Goal: Information Seeking & Learning: Learn about a topic

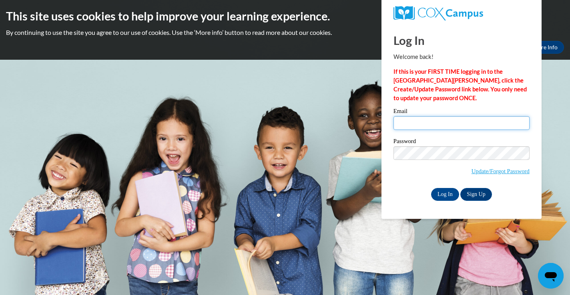
type input "katiecristy0000@gmail.com"
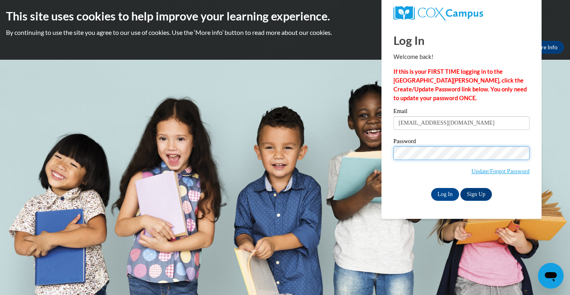
click at [444, 193] on input "Log In" at bounding box center [445, 194] width 28 height 13
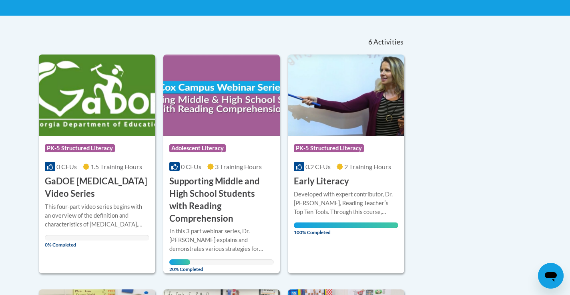
scroll to position [152, 0]
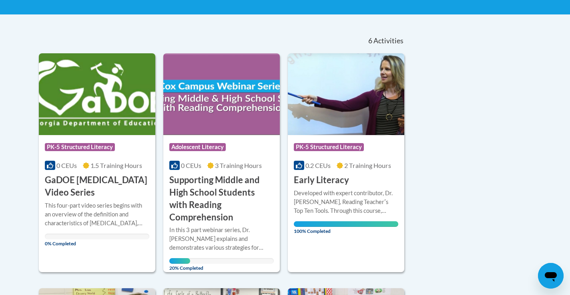
click at [221, 187] on h3 "Supporting Middle and High School Students with Reading Comprehension" at bounding box center [221, 198] width 104 height 49
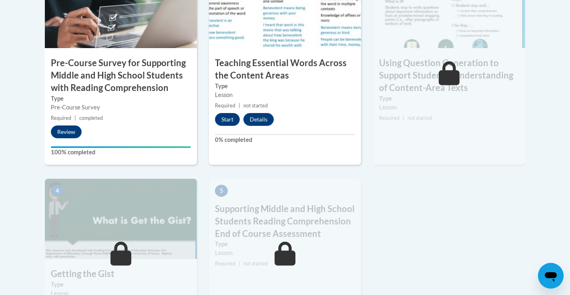
scroll to position [313, 0]
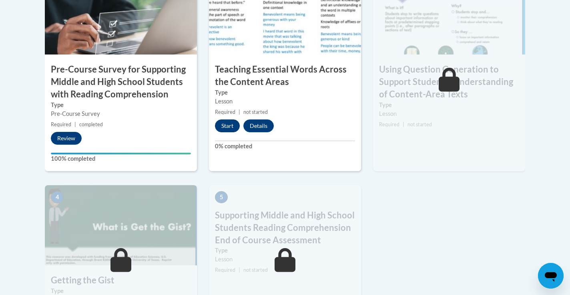
click at [233, 125] on button "Start" at bounding box center [227, 125] width 25 height 13
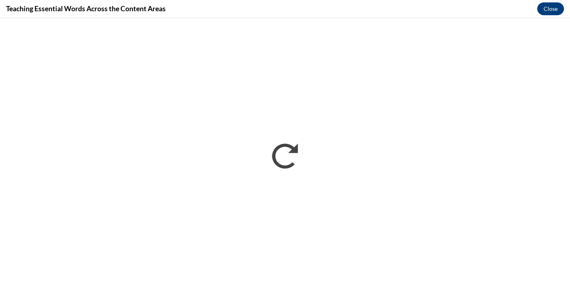
scroll to position [0, 0]
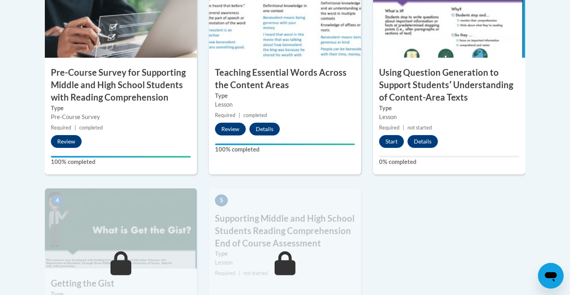
scroll to position [325, 0]
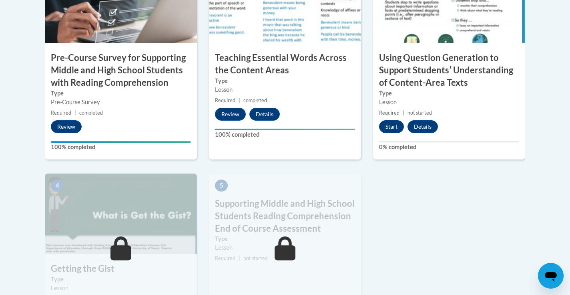
click at [387, 123] on button "Start" at bounding box center [391, 126] width 25 height 13
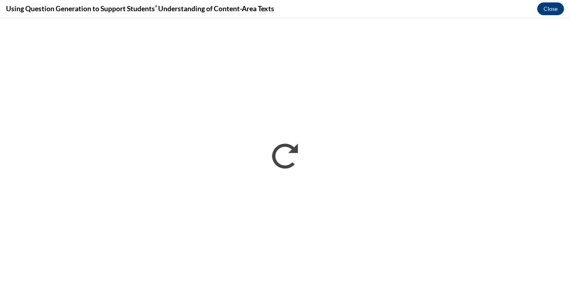
scroll to position [0, 0]
click at [555, 10] on button "Close" at bounding box center [550, 8] width 27 height 13
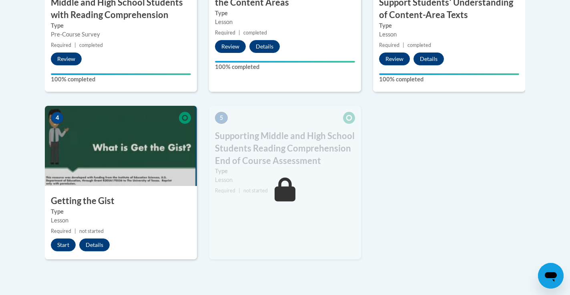
scroll to position [406, 0]
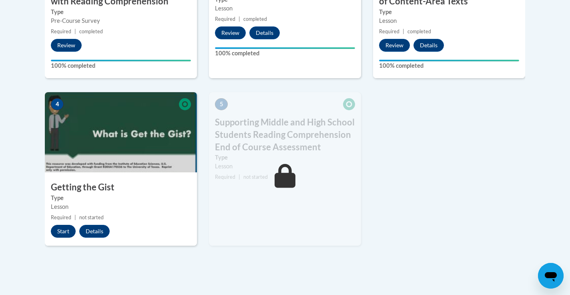
click at [67, 232] on button "Start" at bounding box center [63, 231] width 25 height 13
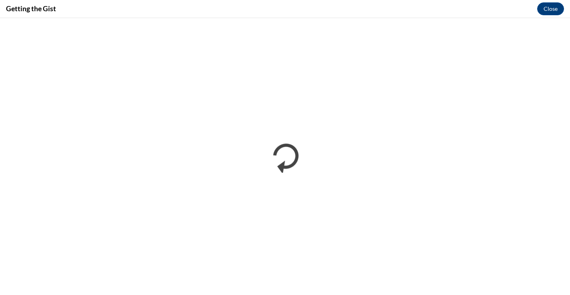
scroll to position [0, 0]
click at [551, 4] on button "Close" at bounding box center [550, 8] width 27 height 13
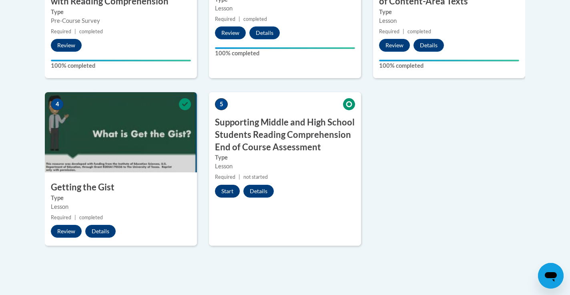
click at [230, 187] on button "Start" at bounding box center [227, 191] width 25 height 13
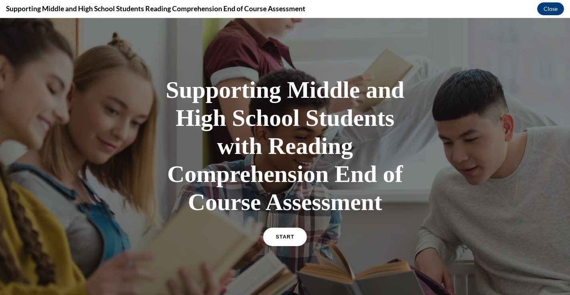
click at [290, 246] on link "START" at bounding box center [285, 236] width 44 height 18
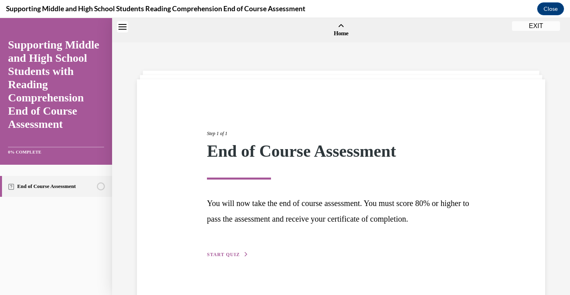
scroll to position [25, 0]
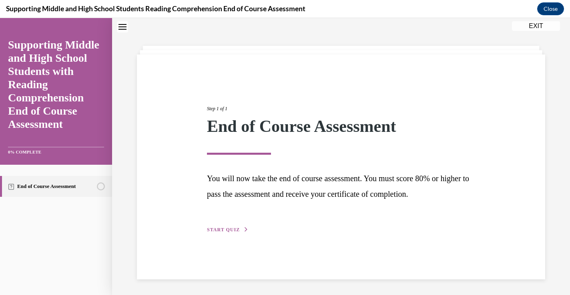
click at [230, 232] on div "Step 1 of 1 End of Course Assessment You will now take the end of course assess…" at bounding box center [341, 159] width 280 height 147
click at [237, 228] on span "START QUIZ" at bounding box center [223, 230] width 33 height 6
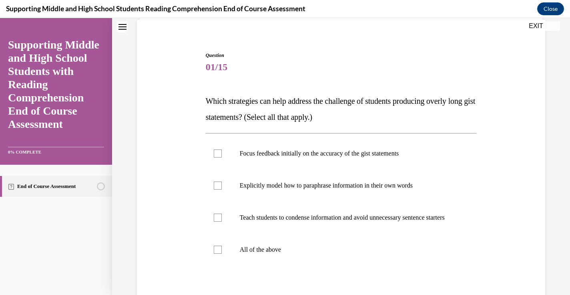
scroll to position [73, 0]
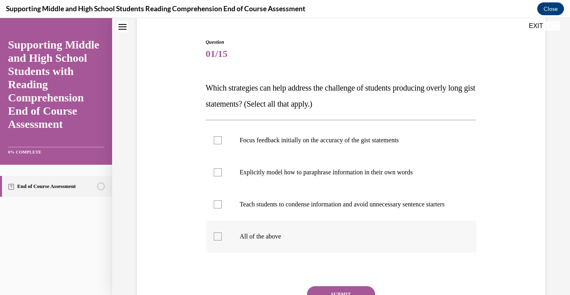
click at [216, 240] on div at bounding box center [218, 236] width 8 height 8
click at [216, 240] on input "All of the above" at bounding box center [218, 236] width 8 height 8
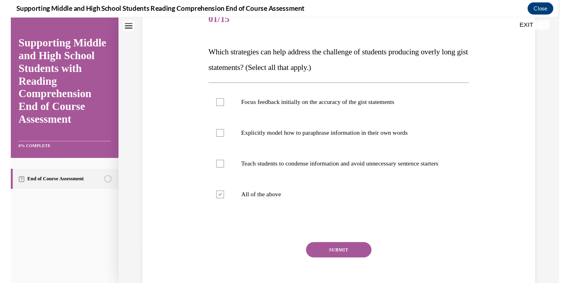
scroll to position [109, 0]
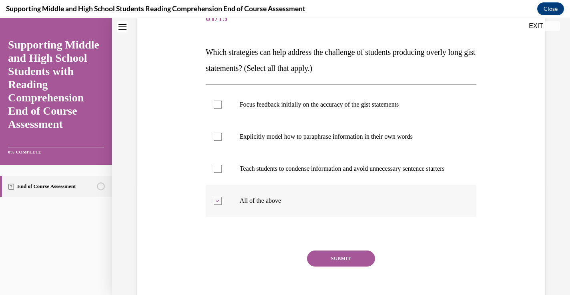
click at [219, 205] on div at bounding box center [218, 201] width 8 height 8
click at [219, 205] on input "All of the above" at bounding box center [218, 201] width 8 height 8
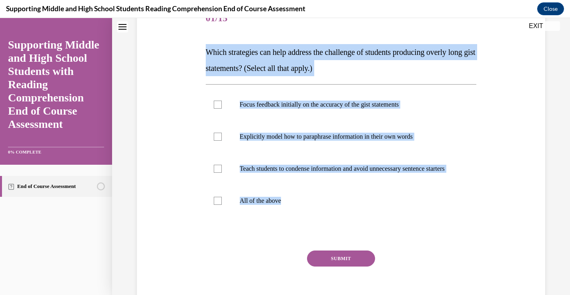
drag, startPoint x: 206, startPoint y: 49, endPoint x: 326, endPoint y: 238, distance: 223.5
click at [326, 238] on div "Question 01/15 Which strategies can help address the challenge of students prod…" at bounding box center [341, 159] width 271 height 313
copy div "Which strategies can help address the challenge of students producing overly lo…"
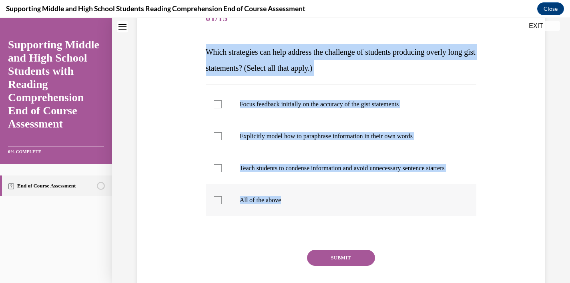
click at [221, 205] on div at bounding box center [218, 201] width 8 height 8
click at [221, 205] on input "All of the above" at bounding box center [218, 201] width 8 height 8
checkbox input "true"
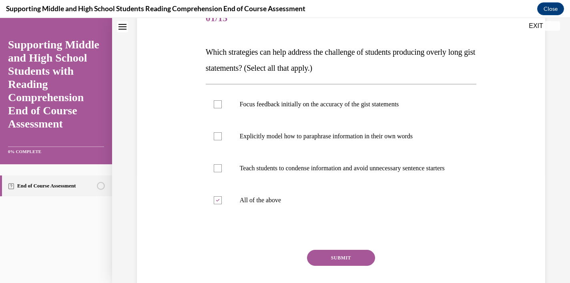
click at [334, 265] on button "SUBMIT" at bounding box center [341, 258] width 68 height 16
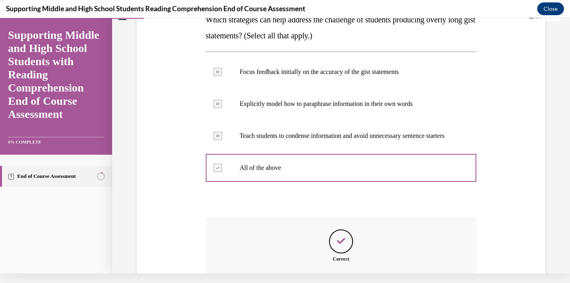
scroll to position [220, 0]
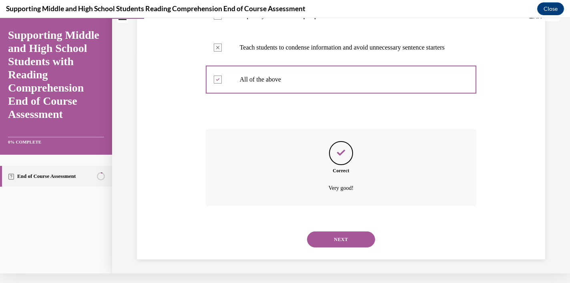
click at [327, 241] on button "NEXT" at bounding box center [341, 240] width 68 height 16
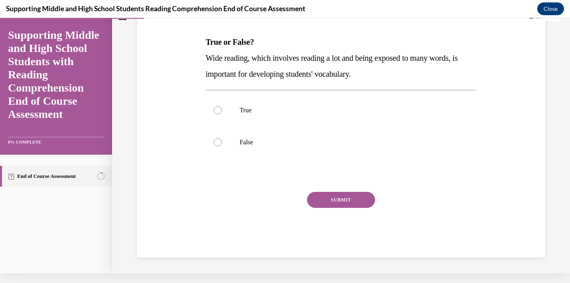
scroll to position [0, 0]
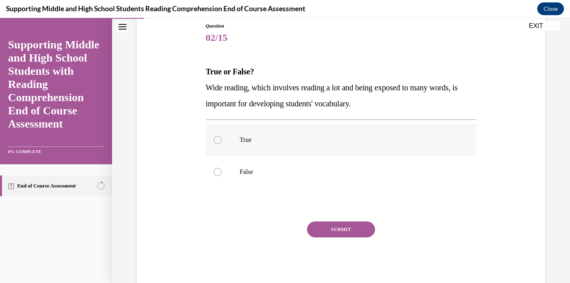
click at [218, 145] on label "True" at bounding box center [341, 140] width 271 height 32
click at [218, 144] on input "True" at bounding box center [218, 140] width 8 height 8
radio input "true"
click at [339, 233] on button "SUBMIT" at bounding box center [341, 230] width 68 height 16
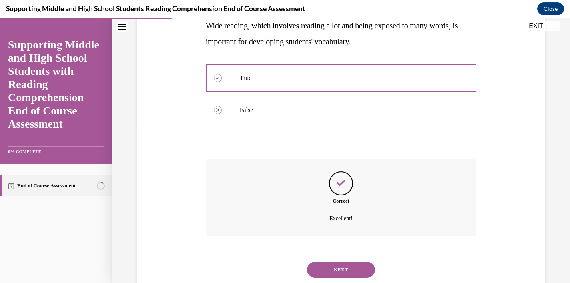
scroll to position [164, 0]
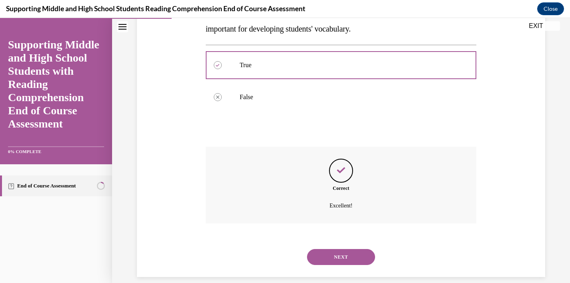
click at [343, 249] on button "NEXT" at bounding box center [341, 257] width 68 height 16
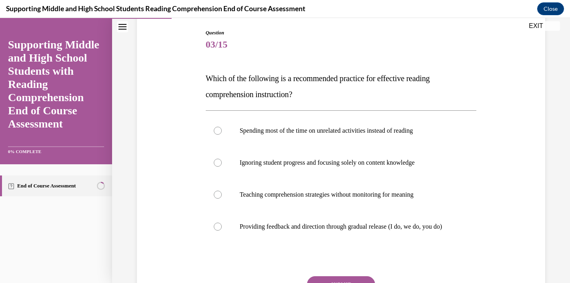
scroll to position [85, 0]
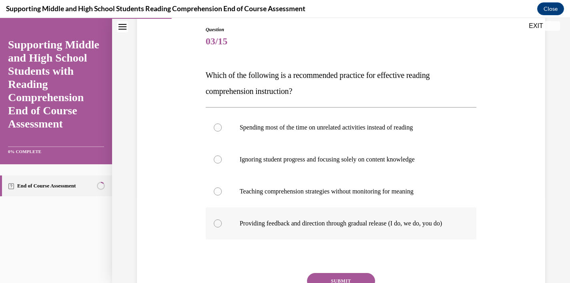
click at [366, 228] on p "Providing feedback and direction through gradual release (I do, we do, you do)" at bounding box center [348, 224] width 217 height 8
click at [222, 228] on input "Providing feedback and direction through gradual release (I do, we do, you do)" at bounding box center [218, 224] width 8 height 8
radio input "true"
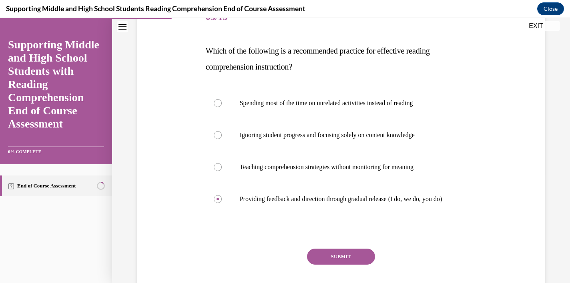
scroll to position [112, 0]
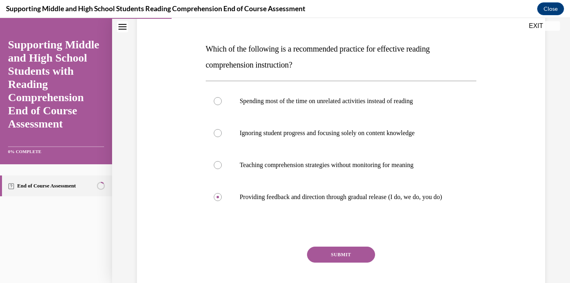
click at [344, 261] on button "SUBMIT" at bounding box center [341, 255] width 68 height 16
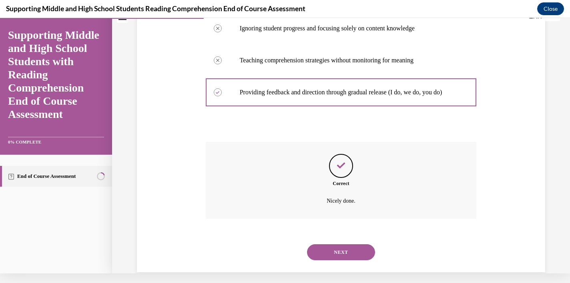
scroll to position [220, 0]
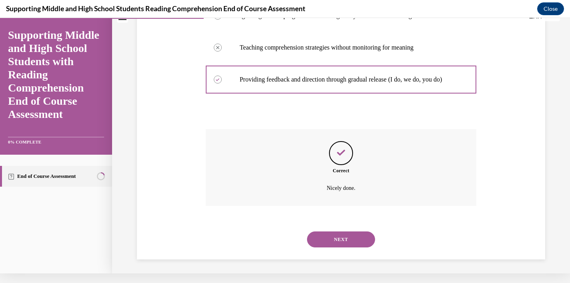
click at [339, 236] on button "NEXT" at bounding box center [341, 240] width 68 height 16
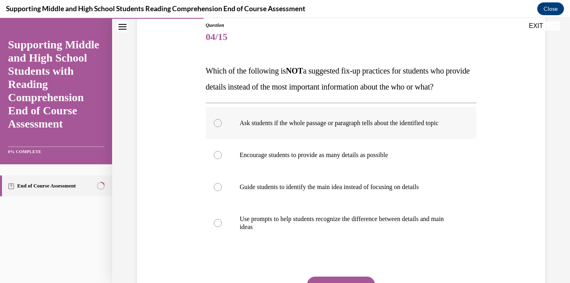
scroll to position [92, 0]
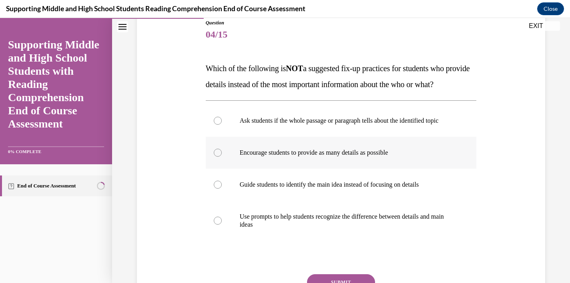
click at [339, 157] on p "Encourage students to provide as many details as possible" at bounding box center [348, 153] width 217 height 8
click at [222, 157] on input "Encourage students to provide as many details as possible" at bounding box center [218, 153] width 8 height 8
radio input "true"
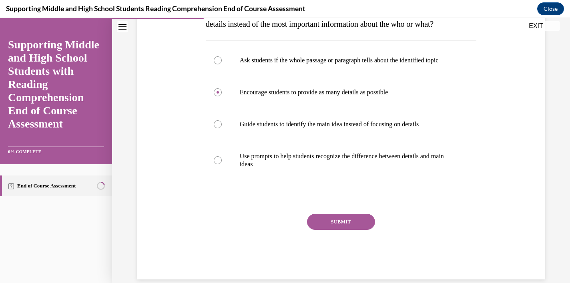
click at [348, 230] on button "SUBMIT" at bounding box center [341, 222] width 68 height 16
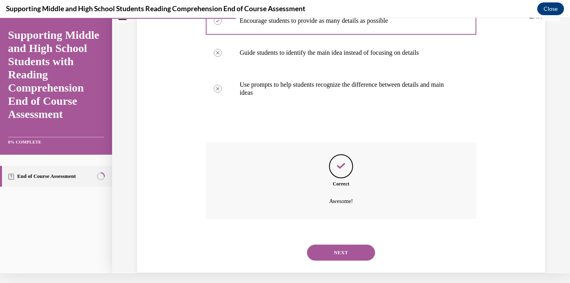
scroll to position [244, 0]
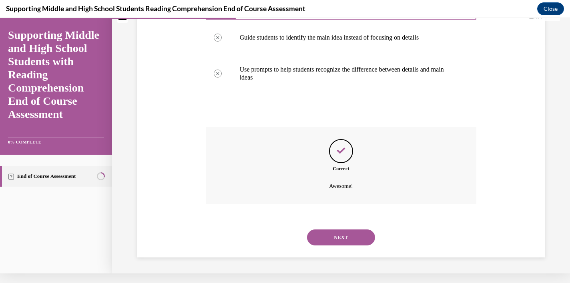
click at [346, 240] on button "NEXT" at bounding box center [341, 238] width 68 height 16
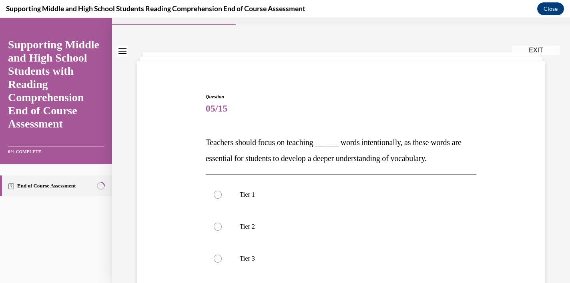
scroll to position [24, 0]
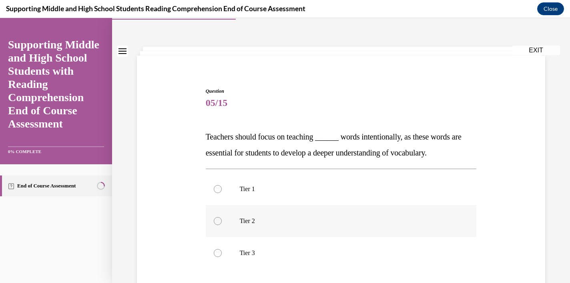
click at [239, 220] on label "Tier 2" at bounding box center [341, 221] width 271 height 32
click at [222, 220] on input "Tier 2" at bounding box center [218, 221] width 8 height 8
radio input "true"
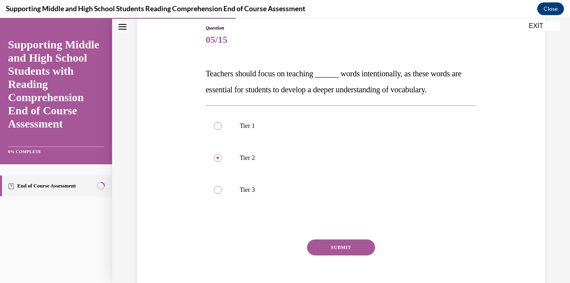
click at [356, 247] on button "SUBMIT" at bounding box center [341, 248] width 68 height 16
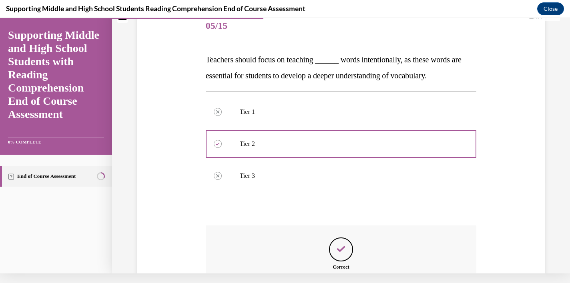
scroll to position [180, 0]
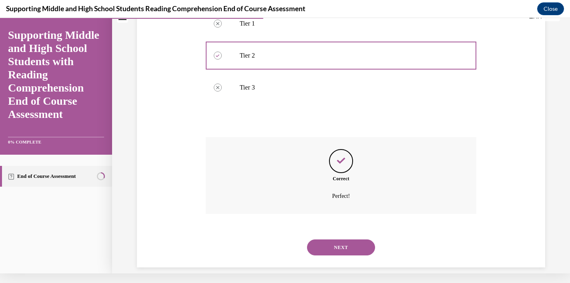
click at [343, 240] on button "NEXT" at bounding box center [341, 248] width 68 height 16
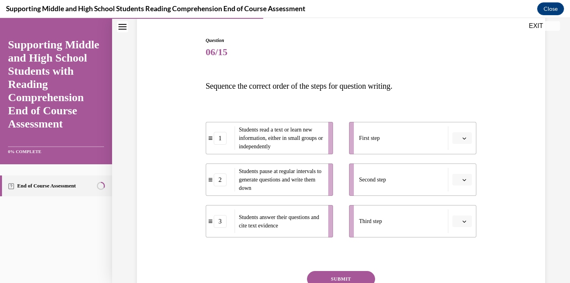
scroll to position [75, 0]
drag, startPoint x: 376, startPoint y: 222, endPoint x: 333, endPoint y: 145, distance: 88.5
click at [333, 145] on div "1 Students read a text or learn new information, either in small groups or inde…" at bounding box center [341, 171] width 271 height 132
click at [348, 98] on div "Question 06/15 Sequence the correct order of the steps for question writing. 1 …" at bounding box center [341, 186] width 271 height 300
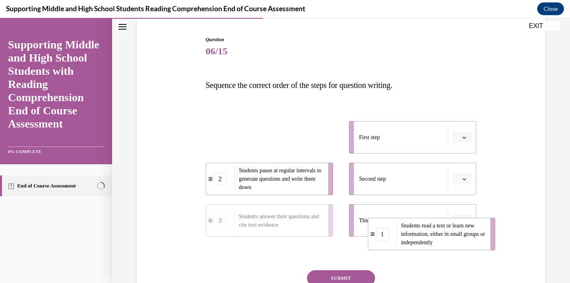
drag, startPoint x: 222, startPoint y: 143, endPoint x: 384, endPoint y: 238, distance: 187.4
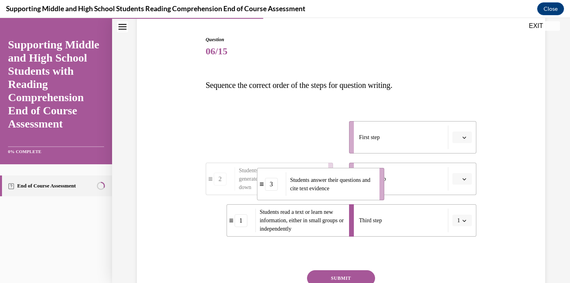
drag, startPoint x: 317, startPoint y: 141, endPoint x: 376, endPoint y: 194, distance: 79.1
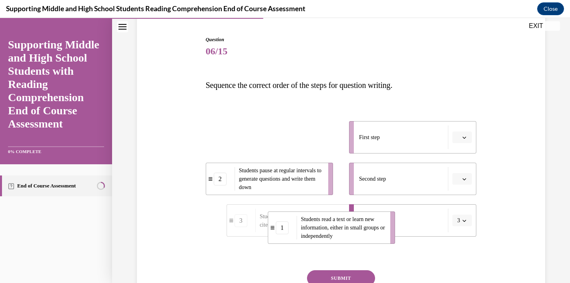
drag, startPoint x: 308, startPoint y: 145, endPoint x: 370, endPoint y: 236, distance: 109.5
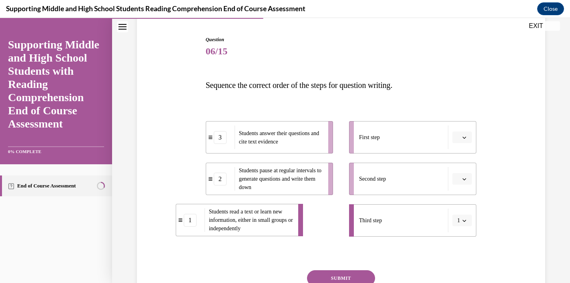
drag, startPoint x: 318, startPoint y: 216, endPoint x: 253, endPoint y: 213, distance: 64.9
click at [253, 213] on span "Students read a text or learn new information, either in small groups or indepe…" at bounding box center [251, 220] width 84 height 25
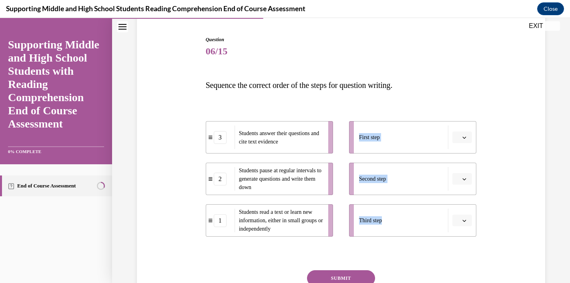
drag, startPoint x: 203, startPoint y: 115, endPoint x: 456, endPoint y: 241, distance: 283.1
click at [456, 241] on div "Question 06/15 Sequence the correct order of the steps for question writing. 3 …" at bounding box center [341, 180] width 275 height 312
drag, startPoint x: 200, startPoint y: 91, endPoint x: 450, endPoint y: 236, distance: 289.2
click at [450, 236] on div "Question 06/15 Sequence the correct order of the steps for question writing. 3 …" at bounding box center [341, 174] width 412 height 324
click at [453, 72] on div "Question 06/15 Sequence the correct order of the steps for question writing. 3 …" at bounding box center [341, 186] width 271 height 300
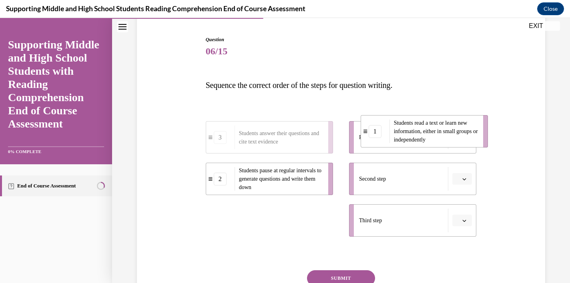
drag, startPoint x: 291, startPoint y: 221, endPoint x: 446, endPoint y: 132, distance: 178.8
click at [446, 132] on span "Students read a text or learn new information, either in small groups or indepe…" at bounding box center [436, 131] width 84 height 23
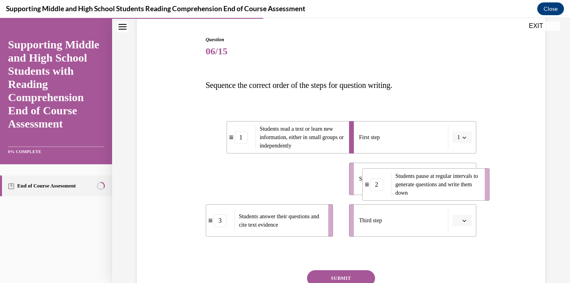
drag, startPoint x: 295, startPoint y: 183, endPoint x: 452, endPoint y: 188, distance: 157.0
click at [452, 188] on span "Students pause at regular intervals to generate questions and write them down" at bounding box center [438, 184] width 84 height 25
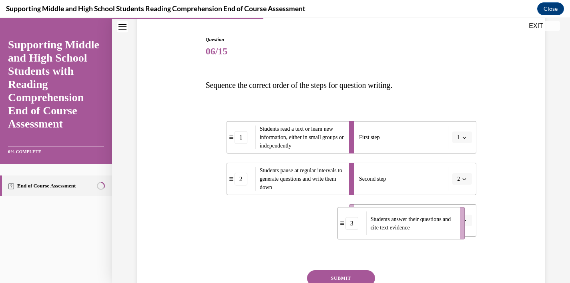
drag, startPoint x: 302, startPoint y: 228, endPoint x: 435, endPoint y: 231, distance: 132.6
click at [435, 231] on span "Students answer their questions and cite text evidence" at bounding box center [413, 223] width 84 height 17
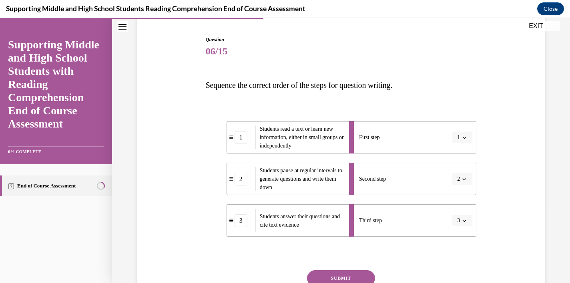
click at [350, 278] on button "SUBMIT" at bounding box center [341, 279] width 68 height 16
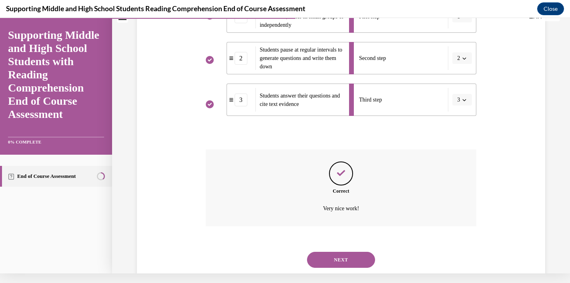
scroll to position [199, 0]
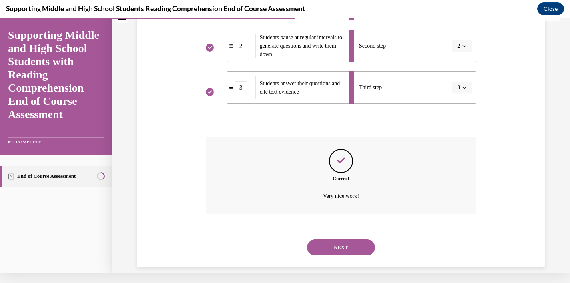
click at [340, 240] on button "NEXT" at bounding box center [341, 248] width 68 height 16
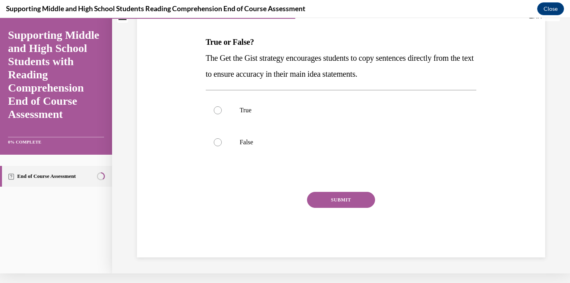
scroll to position [0, 0]
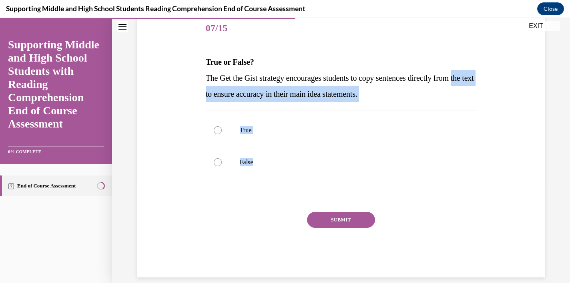
drag, startPoint x: 206, startPoint y: 86, endPoint x: 270, endPoint y: 185, distance: 117.5
click at [270, 185] on div "Question 07/15 True or False? The Get the Gist strategy encourages students to …" at bounding box center [341, 145] width 271 height 265
copy div "the text to ensure accuracy in their main idea statements. True False"
click at [223, 131] on label "True" at bounding box center [341, 131] width 271 height 32
click at [222, 131] on input "True" at bounding box center [218, 131] width 8 height 8
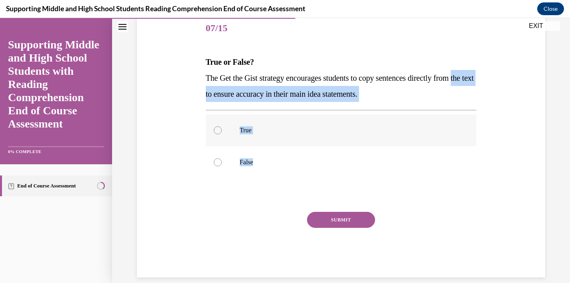
radio input "true"
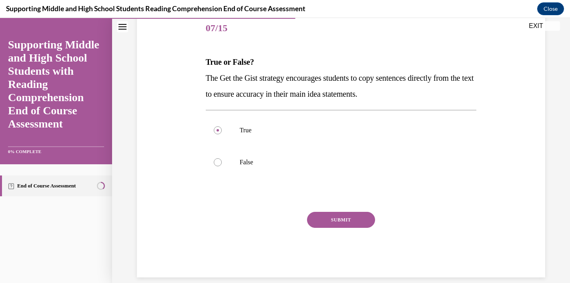
click at [333, 223] on button "SUBMIT" at bounding box center [341, 220] width 68 height 16
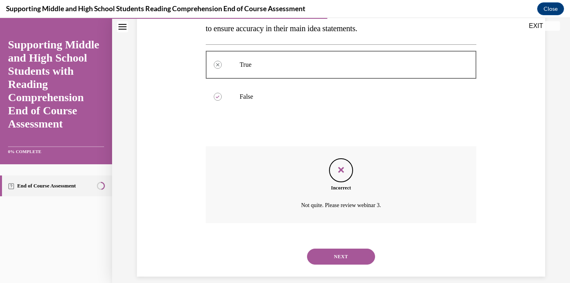
scroll to position [164, 0]
click at [336, 251] on button "NEXT" at bounding box center [341, 257] width 68 height 16
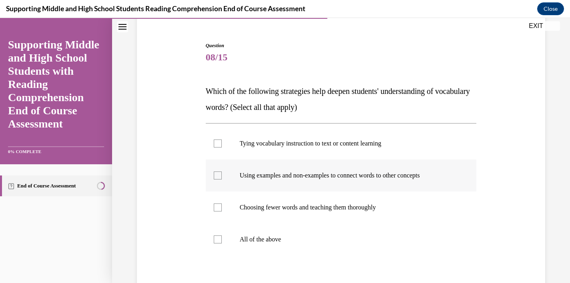
scroll to position [74, 0]
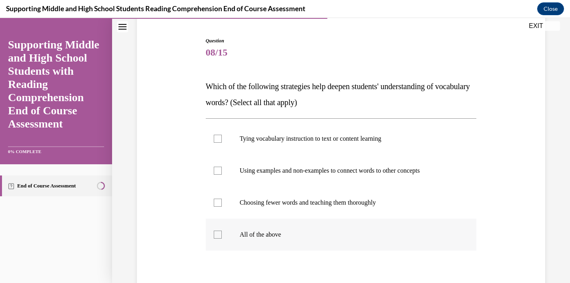
click at [223, 235] on label "All of the above" at bounding box center [341, 235] width 271 height 32
click at [222, 235] on input "All of the above" at bounding box center [218, 235] width 8 height 8
checkbox input "true"
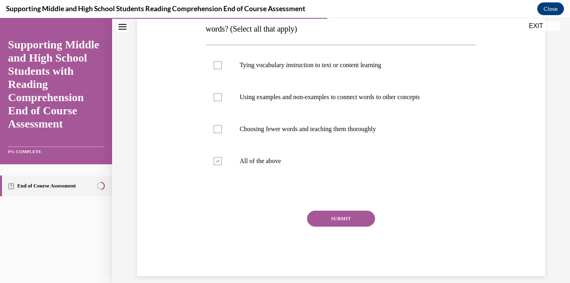
scroll to position [147, 0]
click at [344, 220] on button "SUBMIT" at bounding box center [341, 219] width 68 height 16
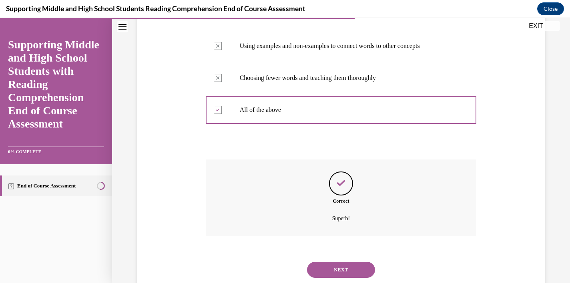
scroll to position [212, 0]
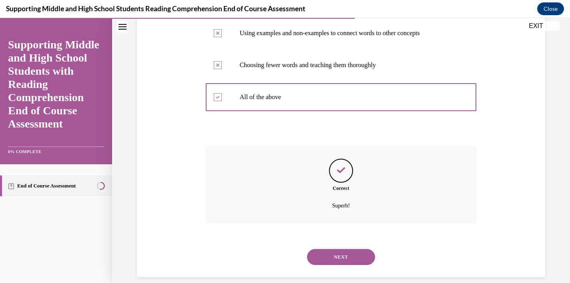
click at [356, 249] on button "NEXT" at bounding box center [341, 257] width 68 height 16
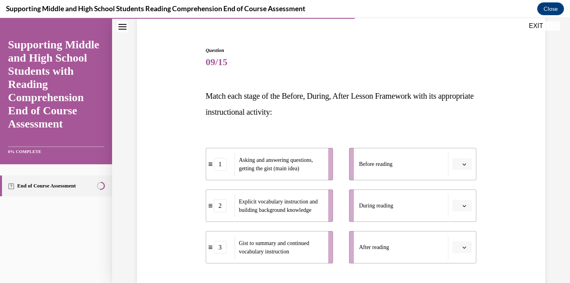
scroll to position [86, 0]
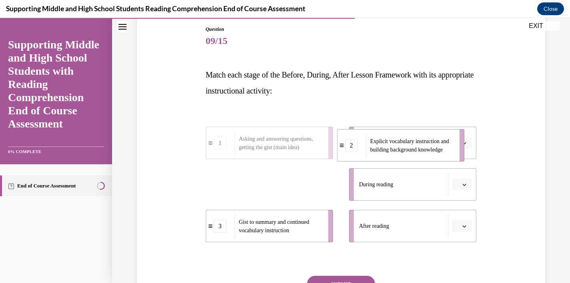
drag, startPoint x: 307, startPoint y: 196, endPoint x: 443, endPoint y: 156, distance: 141.1
click at [443, 154] on span "Explicit vocabulary instruction and building background knowledge" at bounding box center [412, 145] width 84 height 17
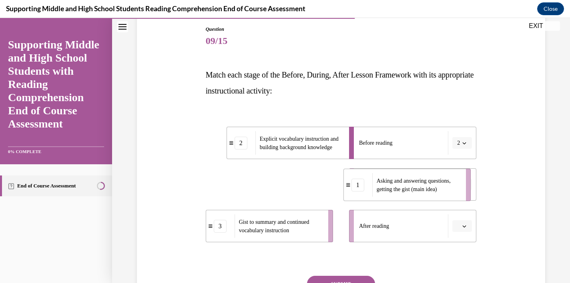
drag, startPoint x: 313, startPoint y: 184, endPoint x: 456, endPoint y: 183, distance: 142.1
click at [451, 183] on span "Asking and answering questions, getting the gist (main idea)" at bounding box center [414, 185] width 74 height 14
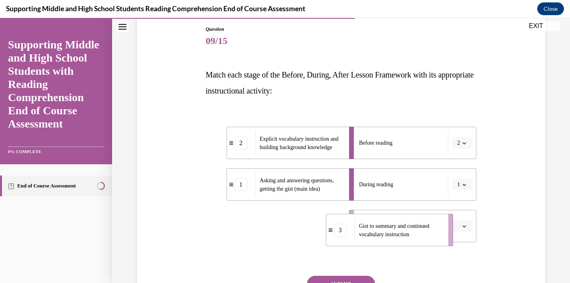
drag, startPoint x: 287, startPoint y: 234, endPoint x: 410, endPoint y: 237, distance: 123.0
click at [410, 237] on span "Gist to summary and continued vocabulary instruction" at bounding box center [394, 230] width 70 height 14
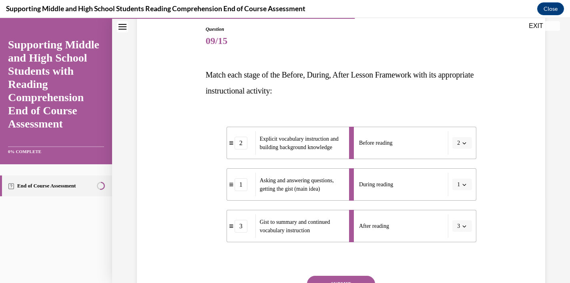
click at [343, 279] on button "SUBMIT" at bounding box center [341, 284] width 68 height 16
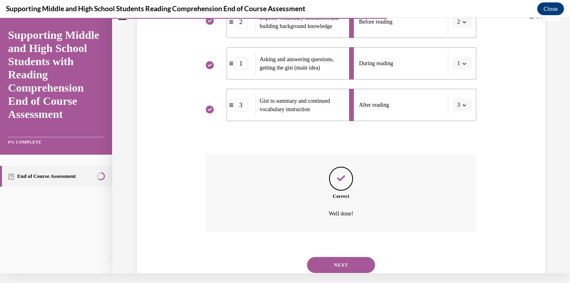
scroll to position [215, 0]
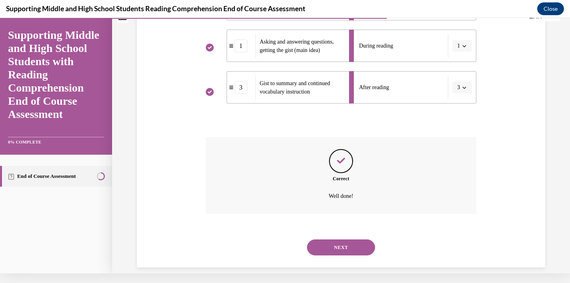
click at [339, 240] on button "NEXT" at bounding box center [341, 248] width 68 height 16
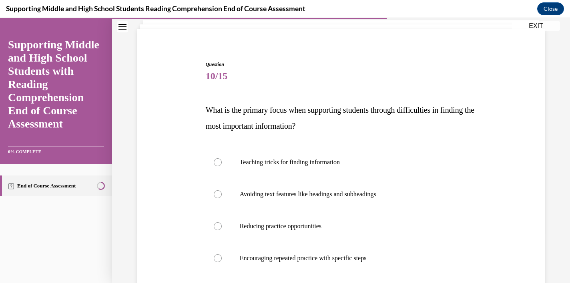
scroll to position [52, 0]
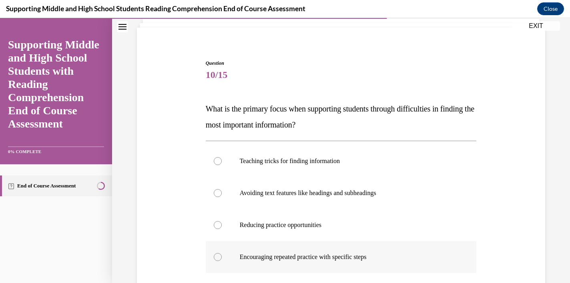
click at [338, 261] on p "Encouraging repeated practice with specific steps" at bounding box center [348, 257] width 217 height 8
click at [222, 261] on input "Encouraging repeated practice with specific steps" at bounding box center [218, 257] width 8 height 8
radio input "true"
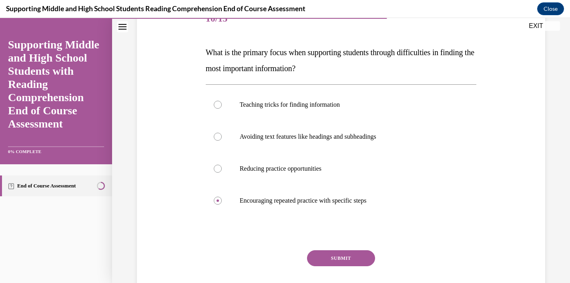
scroll to position [113, 0]
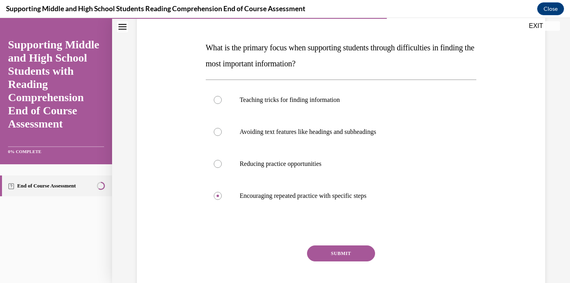
click at [357, 253] on button "SUBMIT" at bounding box center [341, 254] width 68 height 16
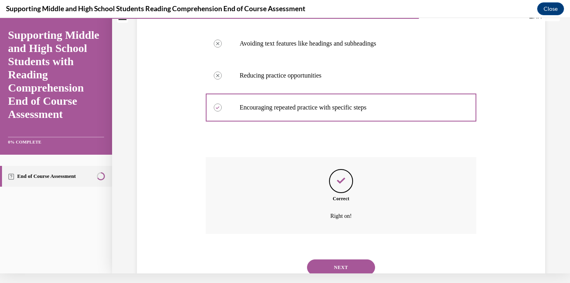
scroll to position [212, 0]
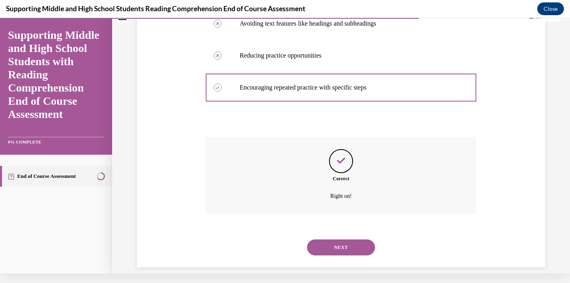
click at [352, 240] on button "NEXT" at bounding box center [341, 248] width 68 height 16
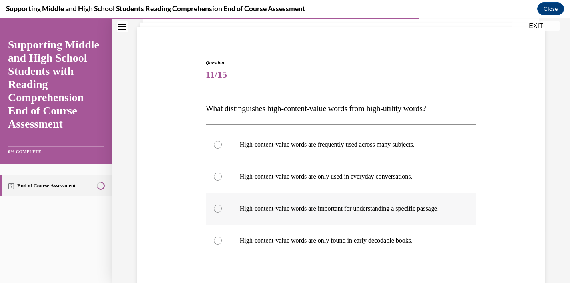
scroll to position [55, 0]
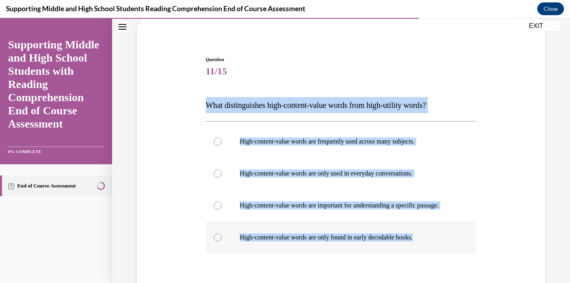
drag, startPoint x: 205, startPoint y: 109, endPoint x: 460, endPoint y: 248, distance: 290.4
click at [460, 248] on div "Question 11/15 What distinguishes high-content-value words from high-utility wo…" at bounding box center [341, 198] width 275 height 309
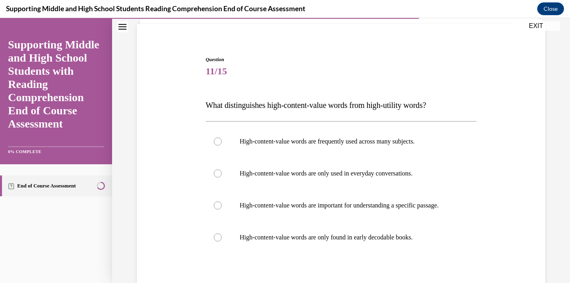
click at [439, 273] on div "Question 11/15 What distinguishes high-content-value words from high-utility wo…" at bounding box center [341, 204] width 271 height 297
click at [223, 145] on label "High-content-value words are frequently used across many subjects." at bounding box center [341, 142] width 271 height 32
click at [222, 145] on input "High-content-value words are frequently used across many subjects." at bounding box center [218, 142] width 8 height 8
radio input "true"
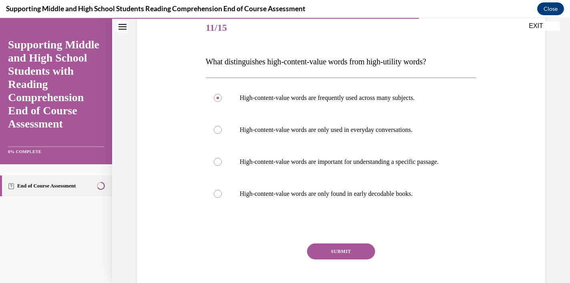
click at [328, 258] on button "SUBMIT" at bounding box center [341, 252] width 68 height 16
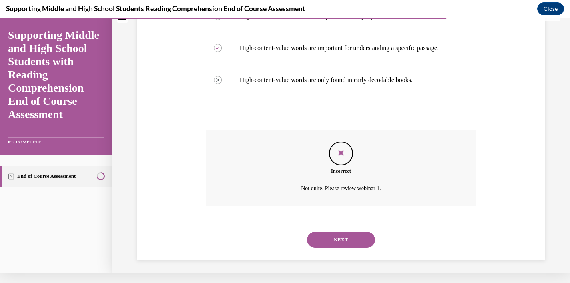
scroll to position [204, 0]
click at [321, 240] on button "NEXT" at bounding box center [341, 240] width 68 height 16
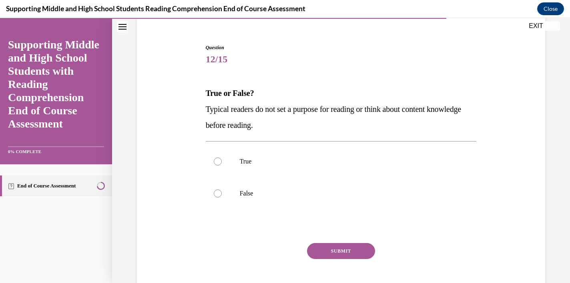
scroll to position [67, 0]
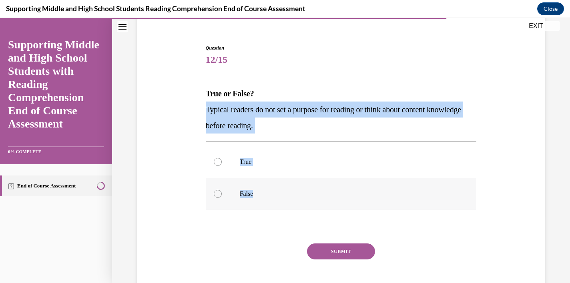
drag, startPoint x: 205, startPoint y: 110, endPoint x: 281, endPoint y: 203, distance: 120.2
click at [281, 203] on div "Question 12/15 True or False? Typical readers do not set a purpose for reading …" at bounding box center [341, 176] width 271 height 265
copy div "Typical readers do not set a purpose for reading or think about content knowled…"
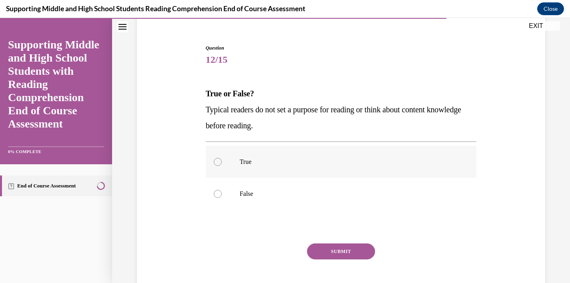
click at [221, 164] on label "True" at bounding box center [341, 162] width 271 height 32
click at [221, 164] on input "True" at bounding box center [218, 162] width 8 height 8
radio input "true"
click at [331, 248] on button "SUBMIT" at bounding box center [341, 252] width 68 height 16
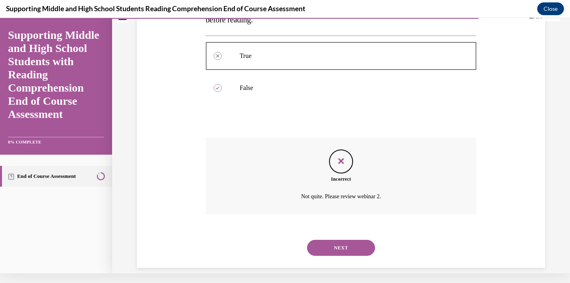
scroll to position [164, 0]
click at [332, 242] on button "NEXT" at bounding box center [341, 248] width 68 height 16
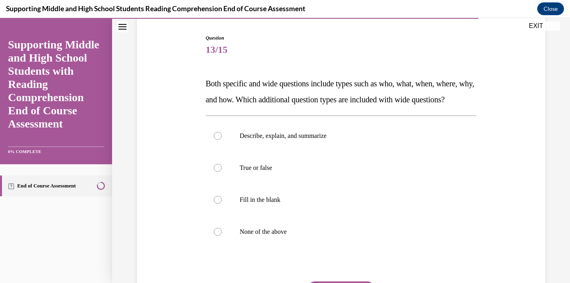
scroll to position [78, 0]
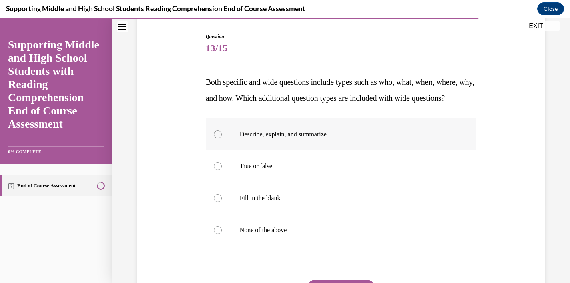
click at [248, 139] on p "Describe, explain, and summarize" at bounding box center [348, 135] width 217 height 8
click at [222, 139] on input "Describe, explain, and summarize" at bounding box center [218, 135] width 8 height 8
radio input "true"
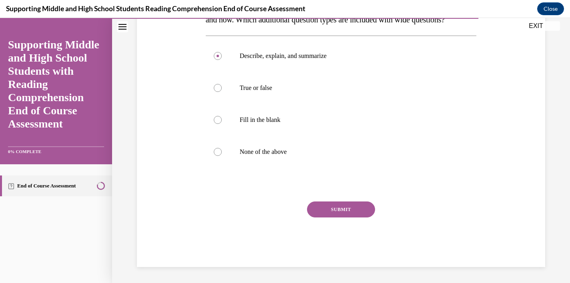
click at [363, 218] on button "SUBMIT" at bounding box center [341, 210] width 68 height 16
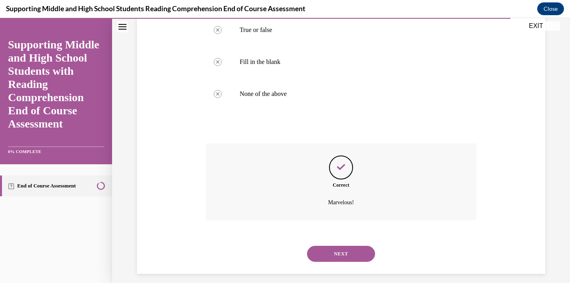
scroll to position [228, 0]
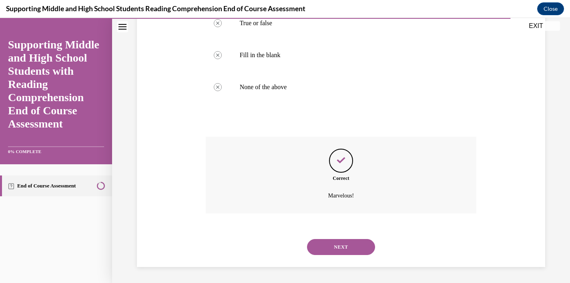
click at [346, 251] on button "NEXT" at bounding box center [341, 247] width 68 height 16
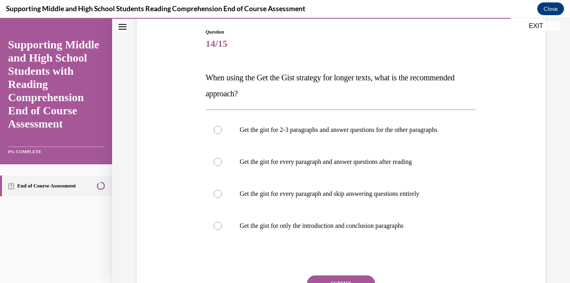
scroll to position [94, 0]
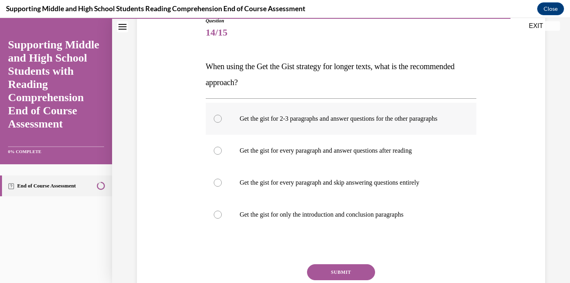
click at [360, 123] on p "Get the gist for 2-3 paragraphs and answer questions for the other paragraphs" at bounding box center [348, 119] width 217 height 8
click at [222, 123] on input "Get the gist for 2-3 paragraphs and answer questions for the other paragraphs" at bounding box center [218, 119] width 8 height 8
radio input "true"
click at [344, 277] on button "SUBMIT" at bounding box center [341, 273] width 68 height 16
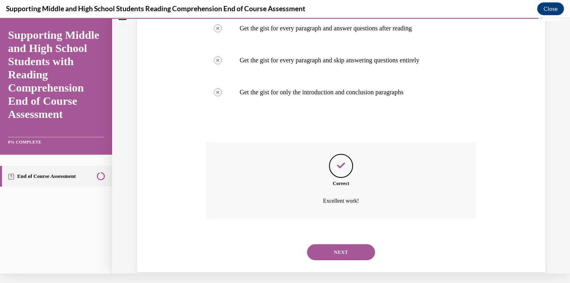
scroll to position [220, 0]
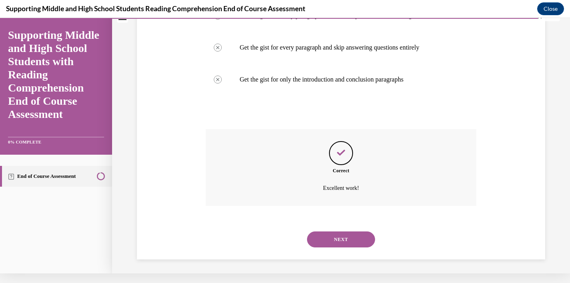
click at [346, 235] on button "NEXT" at bounding box center [341, 240] width 68 height 16
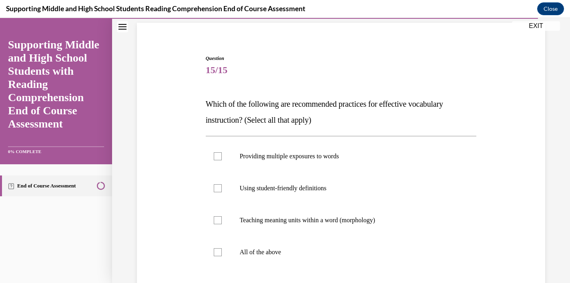
scroll to position [59, 0]
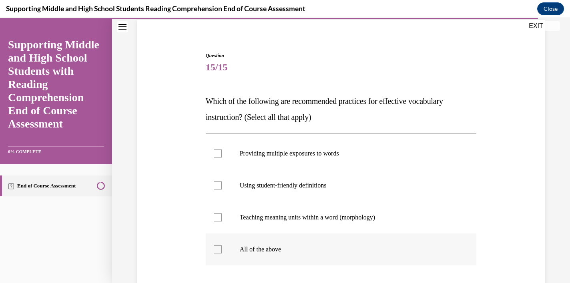
click at [230, 244] on label "All of the above" at bounding box center [341, 250] width 271 height 32
click at [222, 246] on input "All of the above" at bounding box center [218, 250] width 8 height 8
checkbox input "true"
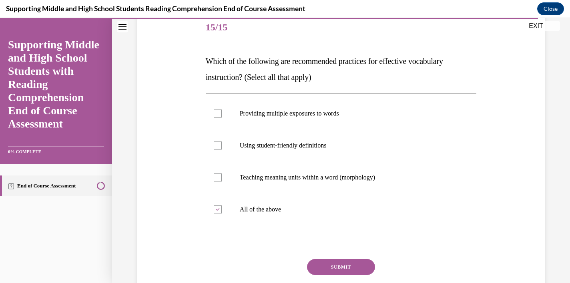
click at [324, 267] on button "SUBMIT" at bounding box center [341, 267] width 68 height 16
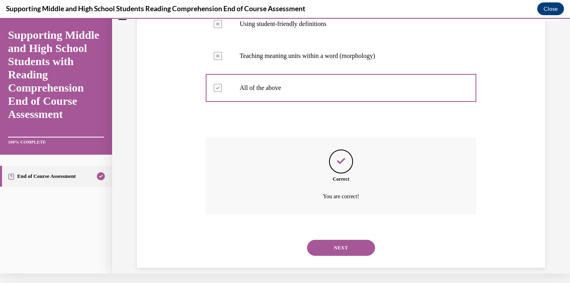
scroll to position [212, 0]
click at [329, 244] on button "NEXT" at bounding box center [341, 248] width 68 height 16
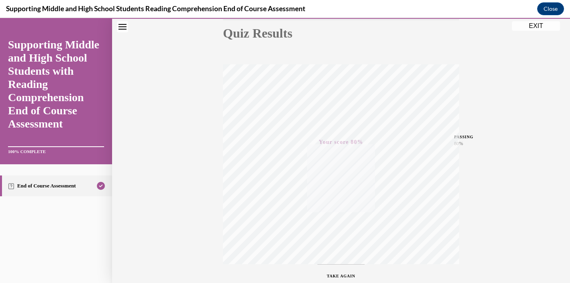
scroll to position [145, 0]
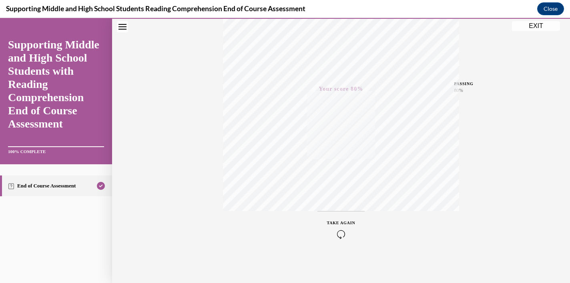
click at [527, 27] on button "EXIT" at bounding box center [536, 26] width 48 height 10
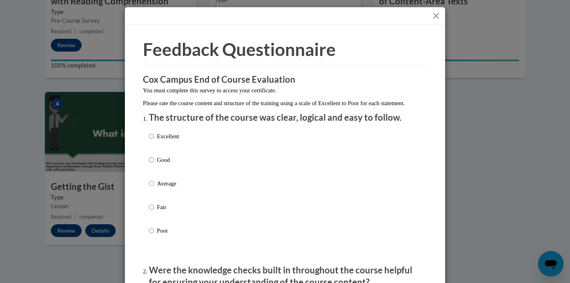
click at [156, 142] on label "Excellent" at bounding box center [164, 143] width 30 height 22
click at [154, 141] on input "Excellent" at bounding box center [151, 136] width 5 height 9
radio input "true"
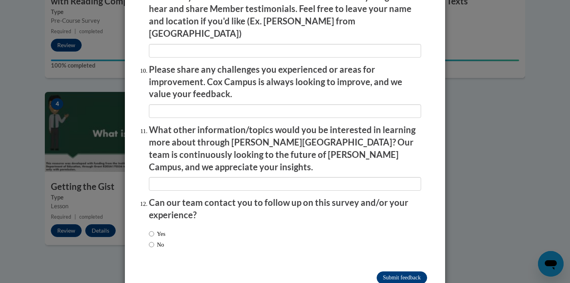
scroll to position [1371, 0]
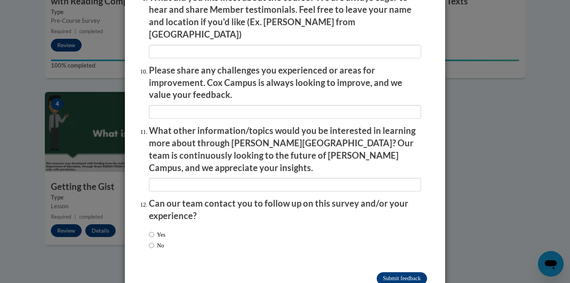
click at [404, 273] on input "Submit feedback" at bounding box center [402, 279] width 50 height 13
